Goal: Complete application form

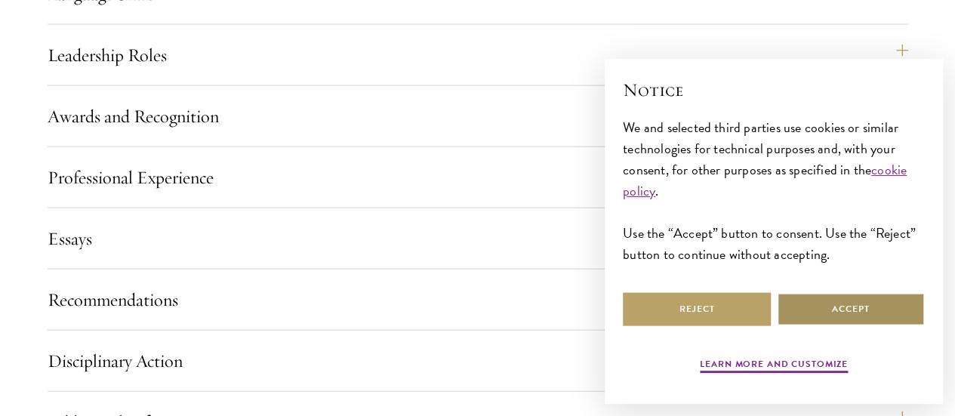
click at [833, 307] on button "Accept" at bounding box center [851, 309] width 148 height 34
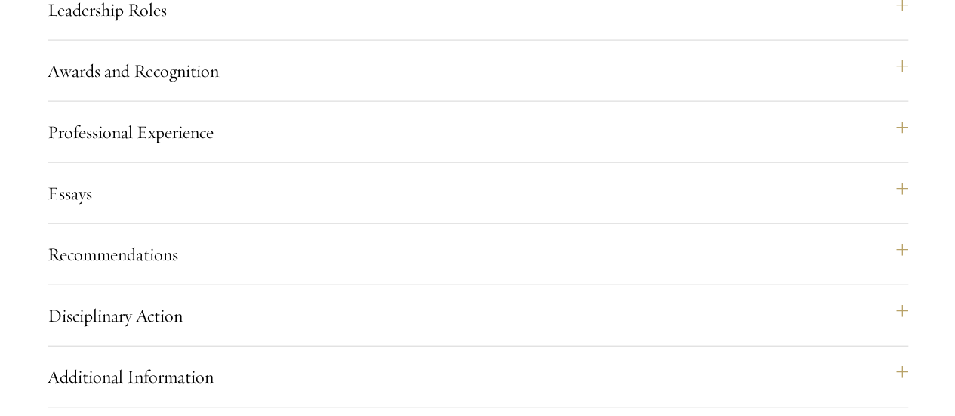
scroll to position [1667, 0]
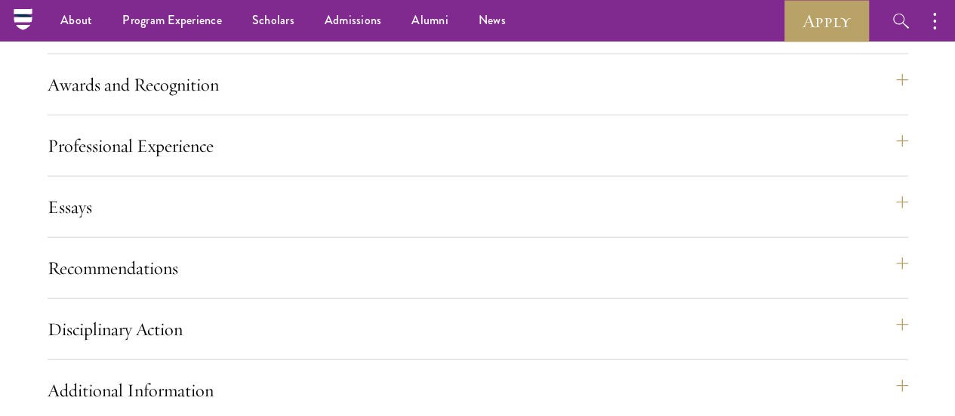
scroll to position [1591, 0]
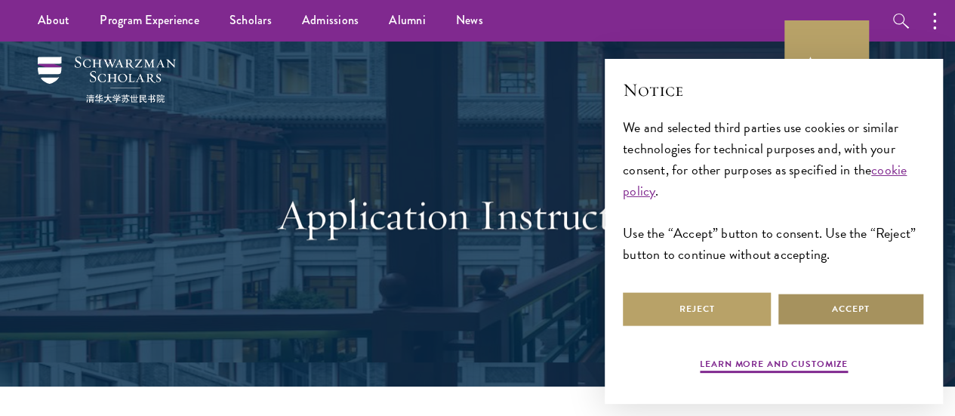
click at [814, 307] on button "Accept" at bounding box center [851, 309] width 148 height 34
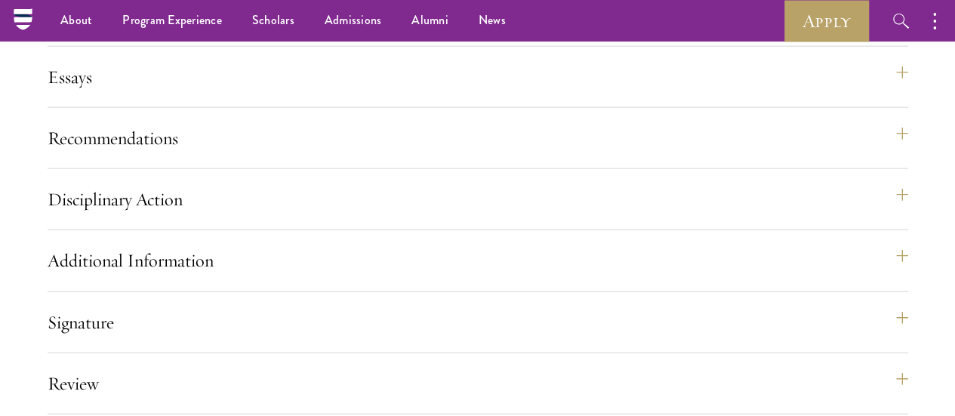
scroll to position [1661, 0]
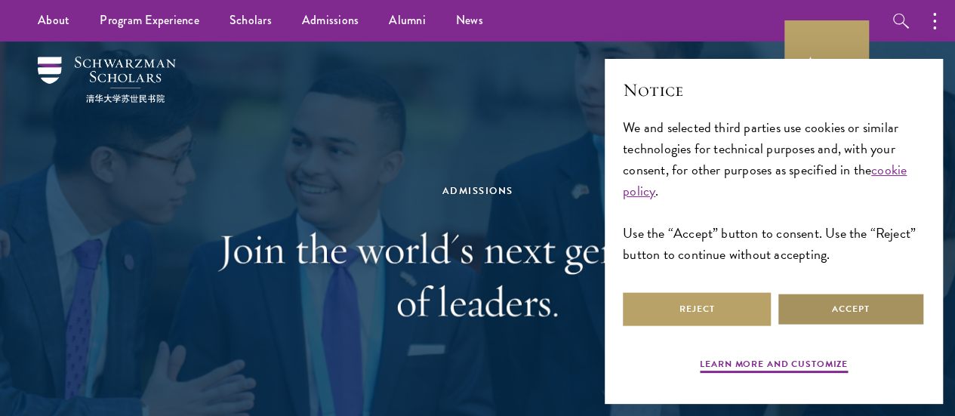
click at [857, 297] on button "Accept" at bounding box center [851, 309] width 148 height 34
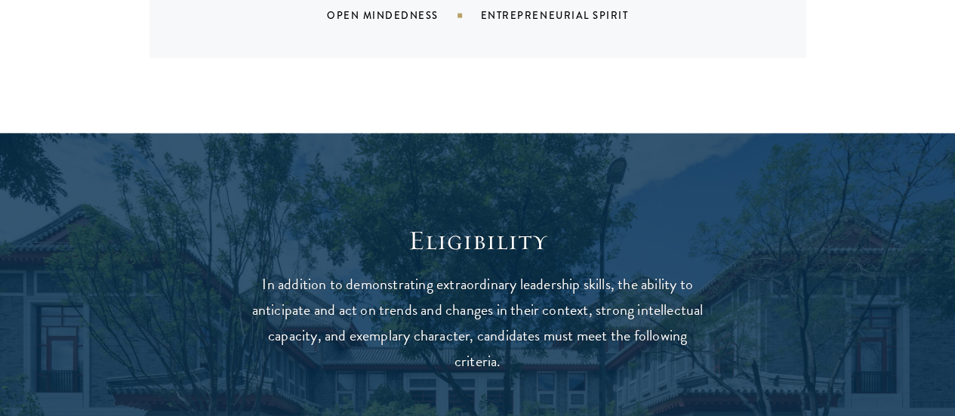
scroll to position [1962, 0]
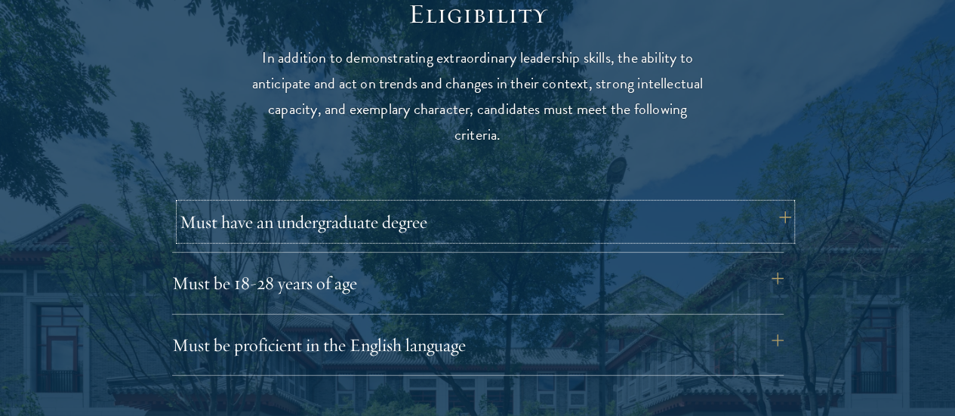
click at [788, 204] on button "Must have an undergraduate degree" at bounding box center [485, 222] width 611 height 36
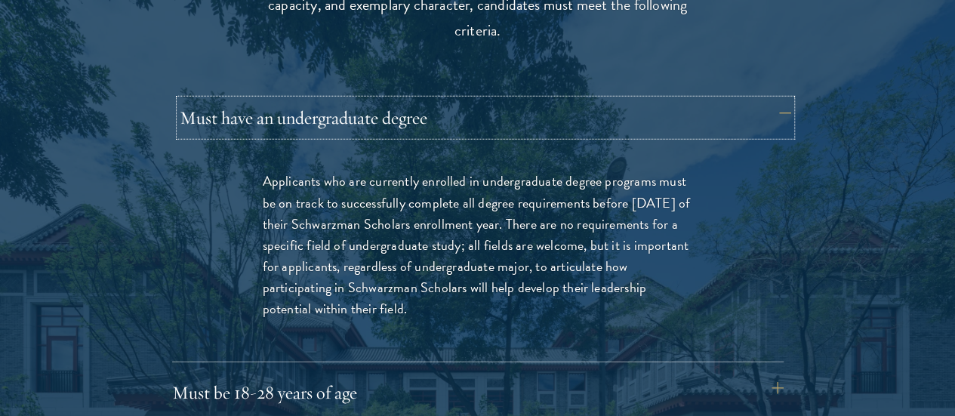
scroll to position [2113, 0]
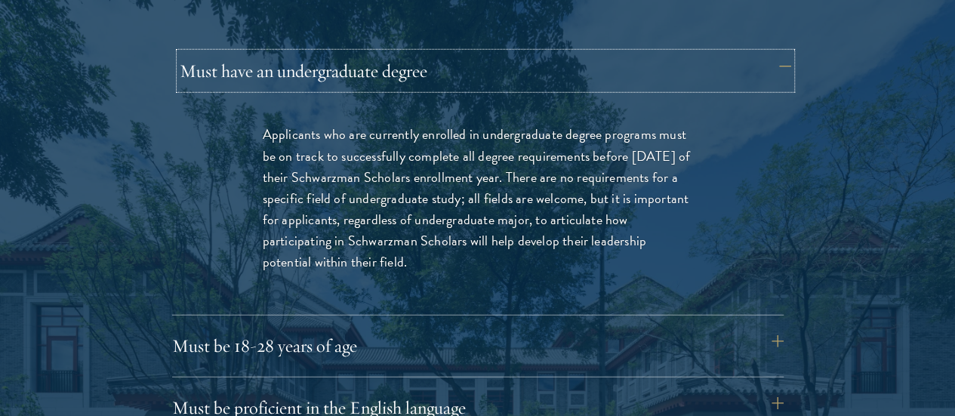
click at [773, 53] on button "Must have an undergraduate degree" at bounding box center [485, 71] width 611 height 36
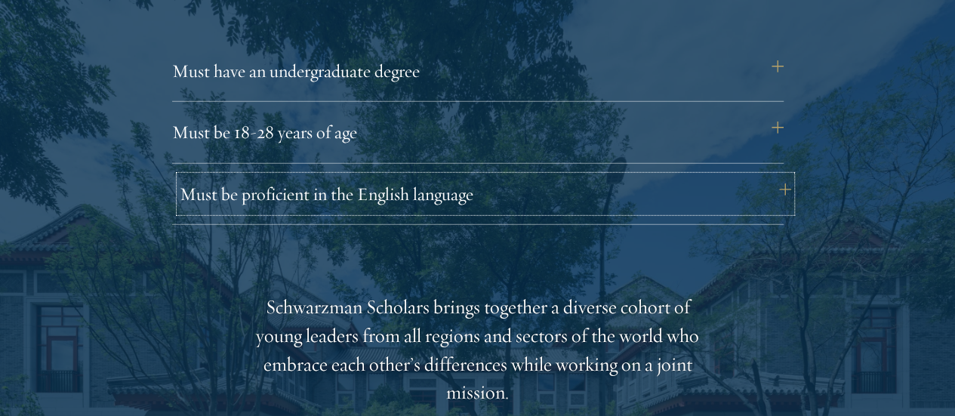
click at [781, 176] on button "Must be proficient in the English language" at bounding box center [485, 194] width 611 height 36
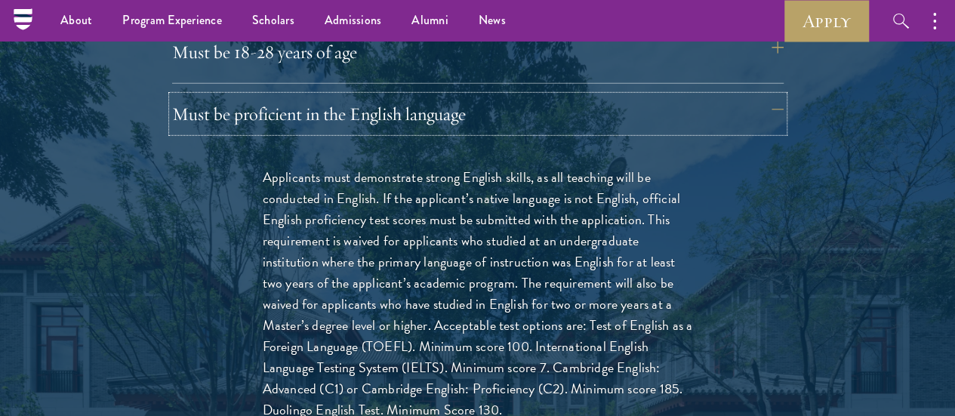
scroll to position [2189, 0]
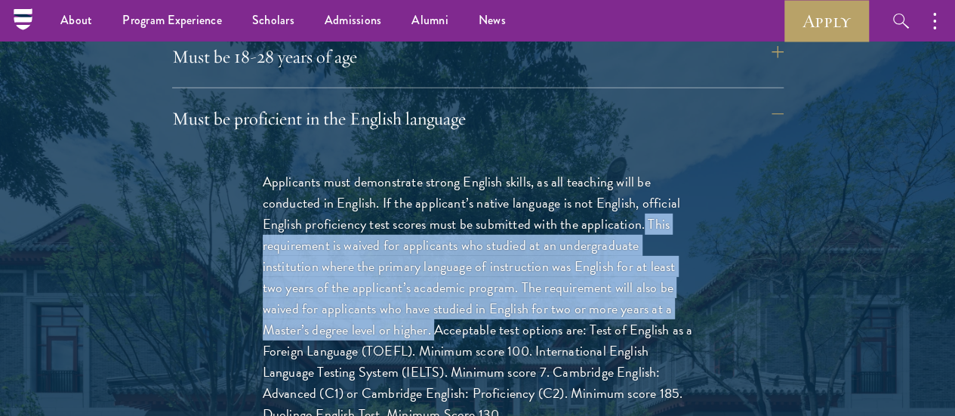
drag, startPoint x: 328, startPoint y: 210, endPoint x: 593, endPoint y: 299, distance: 280.2
click at [593, 299] on p "Applicants must demonstrate strong English skills, as all teaching will be cond…" at bounding box center [478, 298] width 430 height 254
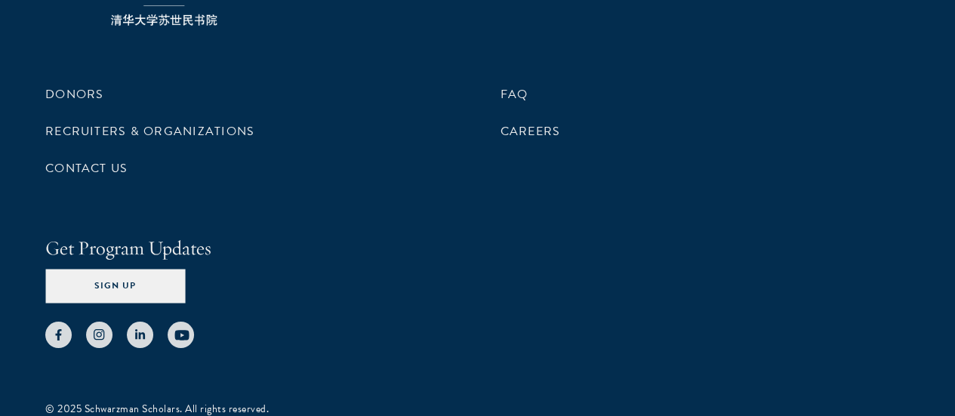
scroll to position [8339, 0]
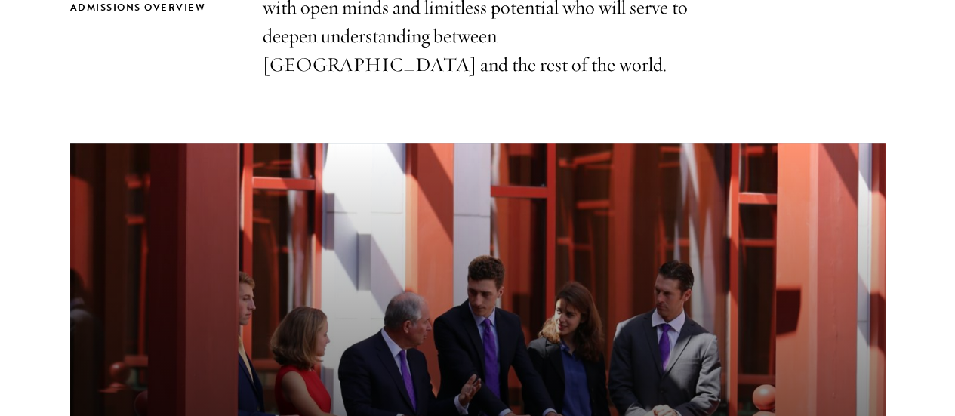
scroll to position [1057, 0]
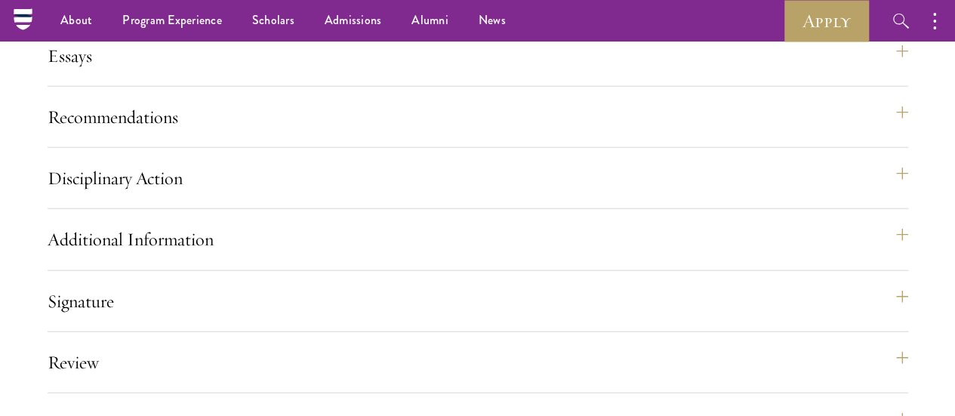
scroll to position [1667, 0]
